Goal: Task Accomplishment & Management: Manage account settings

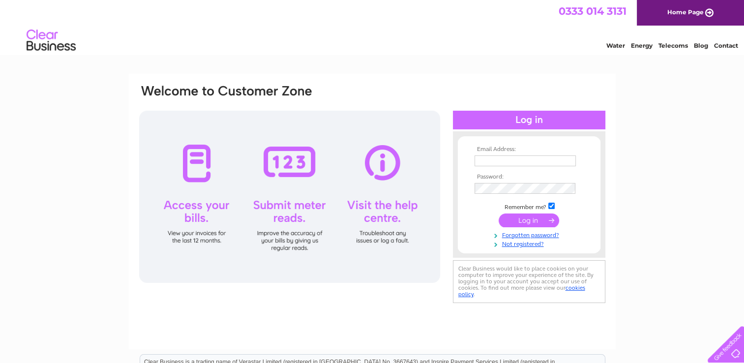
click at [486, 162] on input "text" at bounding box center [524, 160] width 101 height 11
type input "philip.atkinsonllp@btconnect.com"
click at [544, 218] on input "submit" at bounding box center [529, 220] width 60 height 14
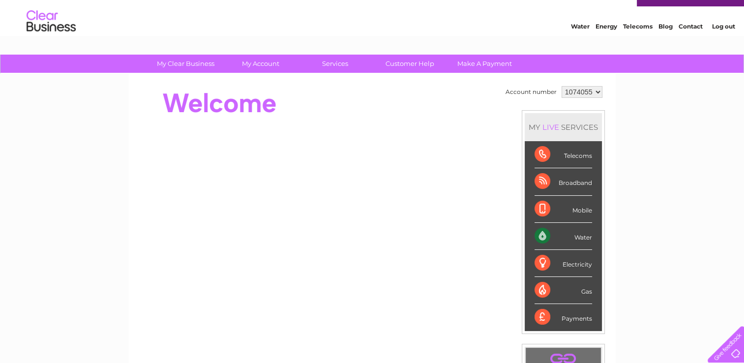
scroll to position [15, 0]
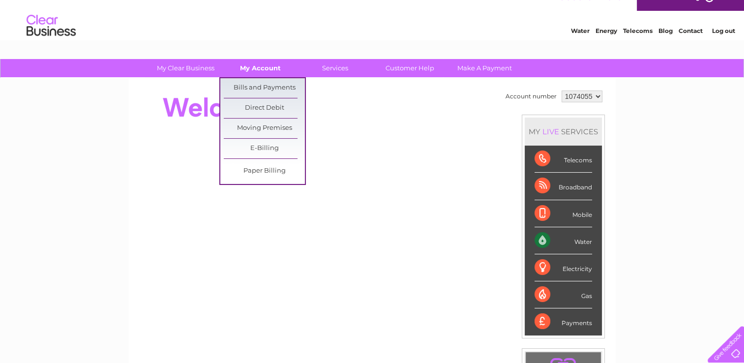
click at [260, 68] on link "My Account" at bounding box center [260, 68] width 81 height 18
click at [255, 81] on link "Bills and Payments" at bounding box center [264, 88] width 81 height 20
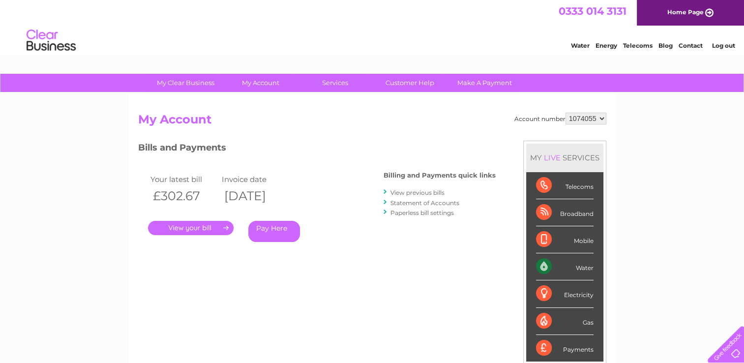
click at [196, 232] on link "." at bounding box center [191, 228] width 86 height 14
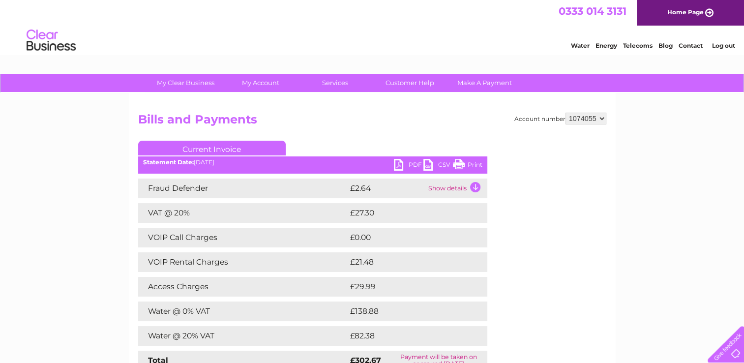
click at [401, 165] on link "PDF" at bounding box center [409, 166] width 30 height 14
